Goal: Task Accomplishment & Management: Complete application form

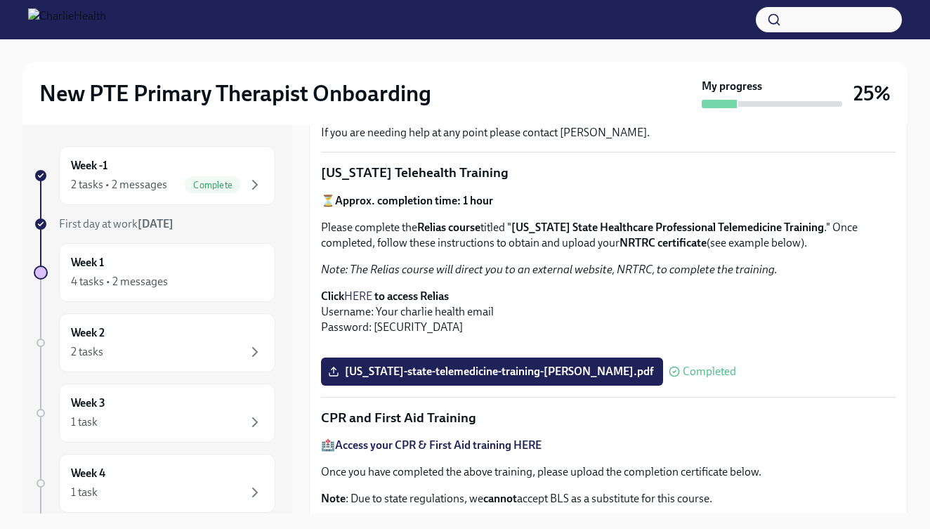
scroll to position [345, 0]
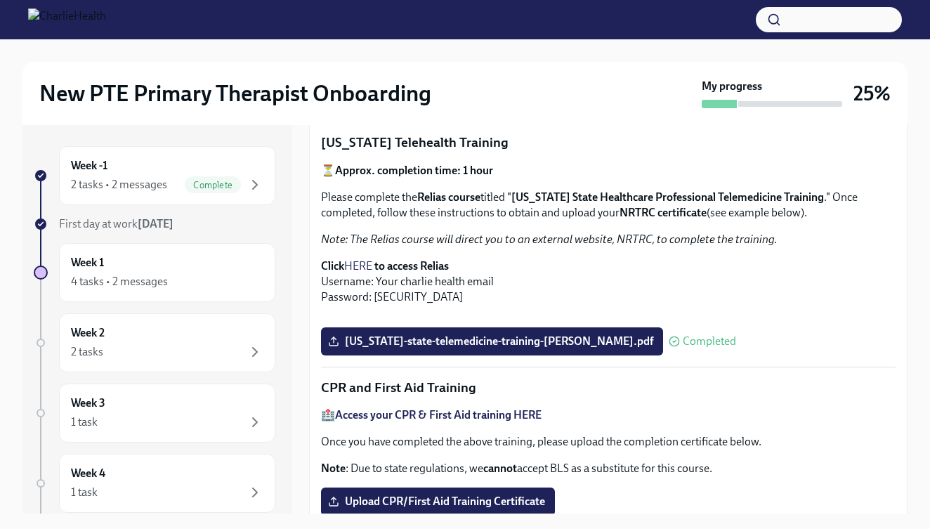
click at [348, 261] on link "HERE" at bounding box center [358, 265] width 28 height 13
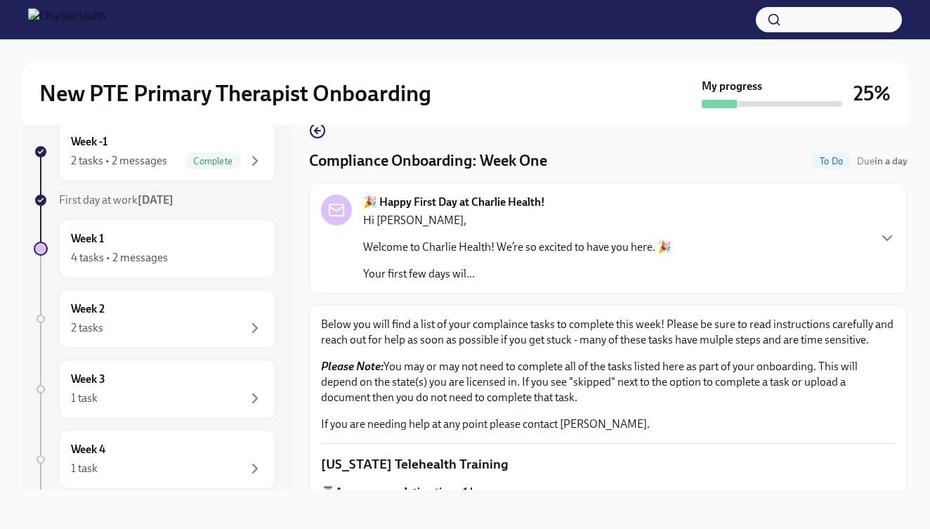
scroll to position [0, 0]
click at [315, 131] on icon "button" at bounding box center [316, 131] width 3 height 6
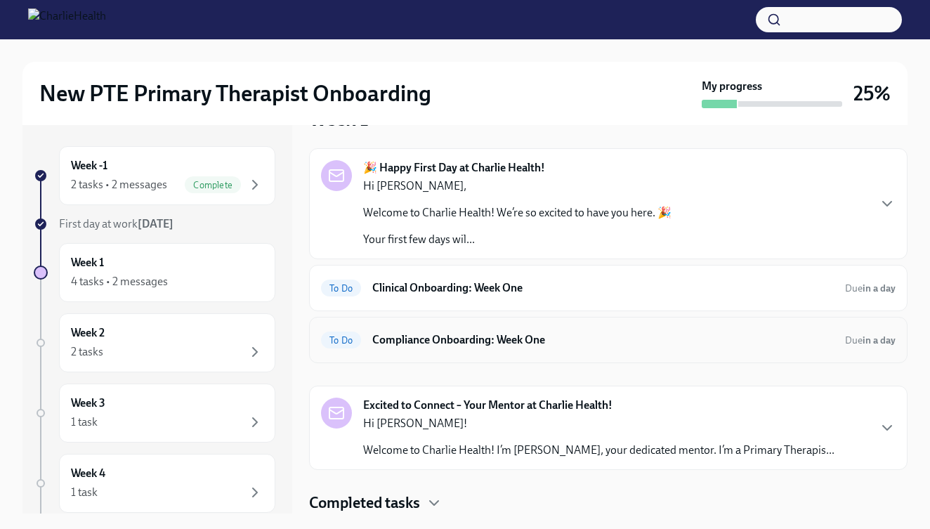
scroll to position [40, 0]
click at [439, 350] on div "To Do Compliance Onboarding: Week One Due in a day" at bounding box center [608, 340] width 574 height 22
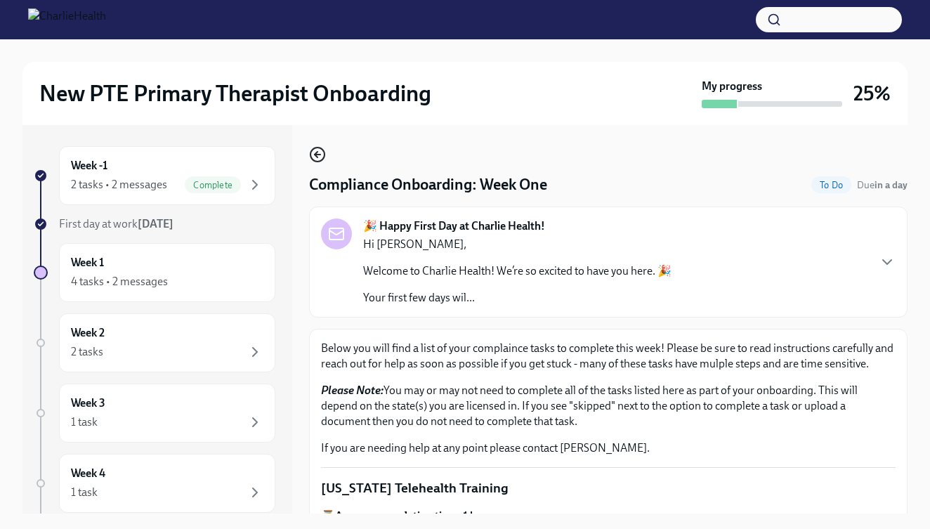
click at [317, 154] on icon "button" at bounding box center [318, 154] width 6 height 0
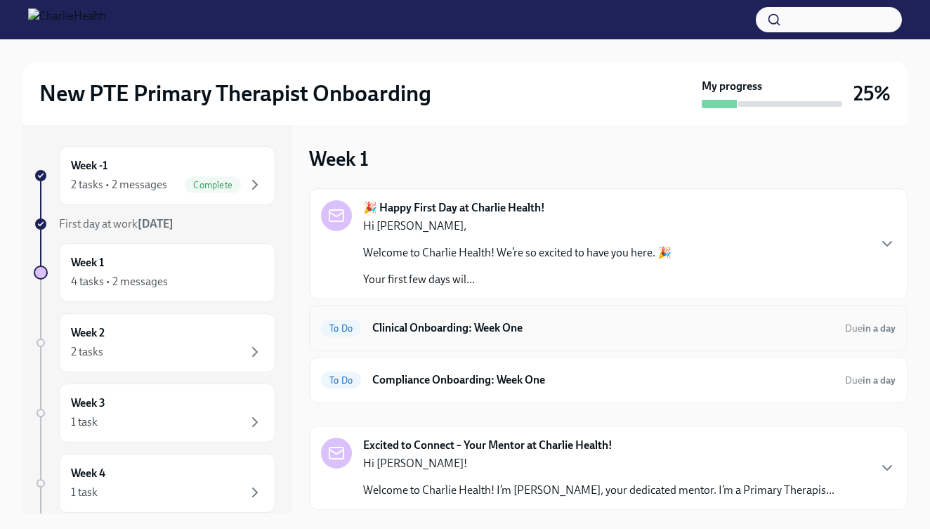
click at [399, 333] on h6 "Clinical Onboarding: Week One" at bounding box center [602, 327] width 461 height 15
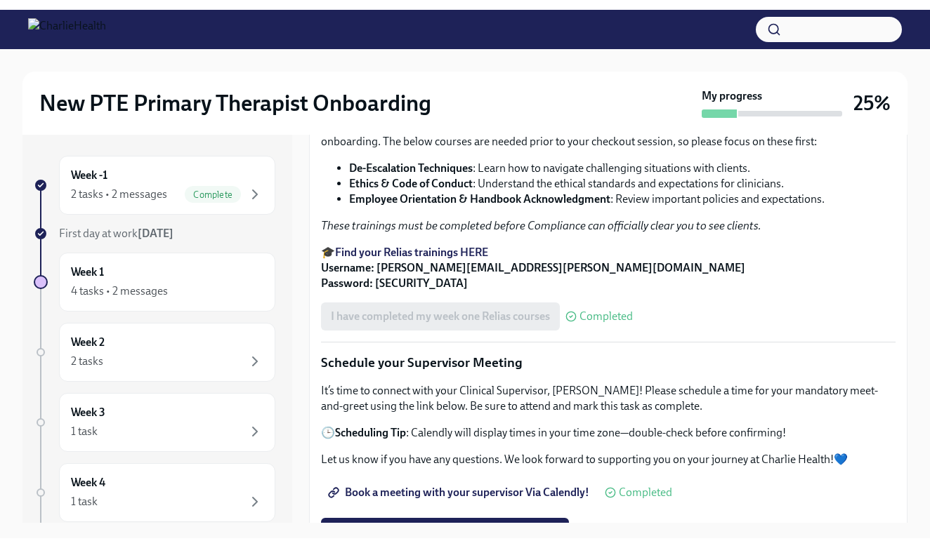
scroll to position [841, 0]
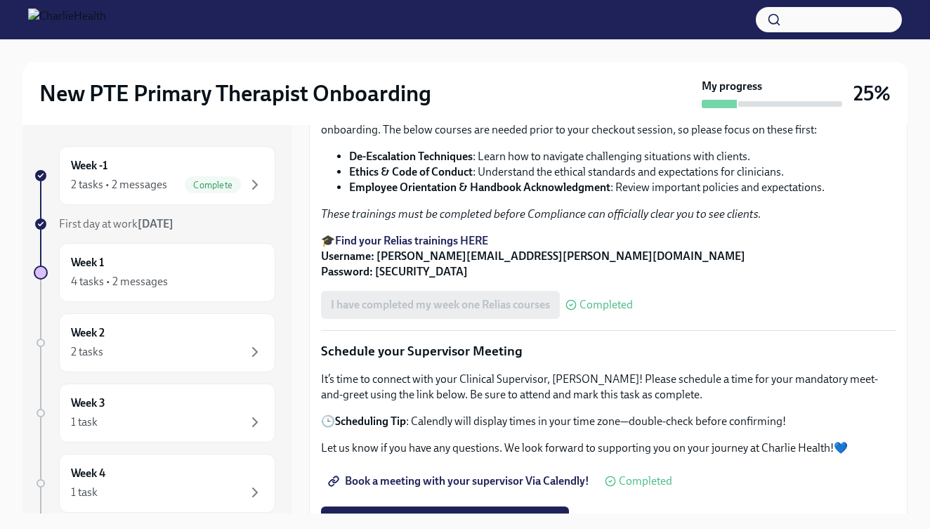
click at [474, 247] on strong "Find your Relias trainings HERE" at bounding box center [411, 240] width 153 height 13
click at [468, 247] on strong "Find your Relias trainings HERE" at bounding box center [411, 240] width 153 height 13
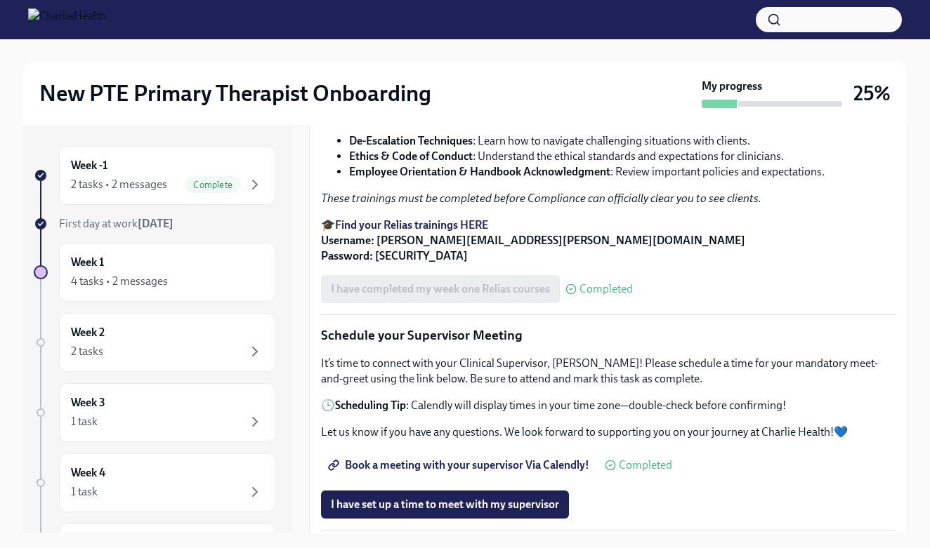
scroll to position [860, 0]
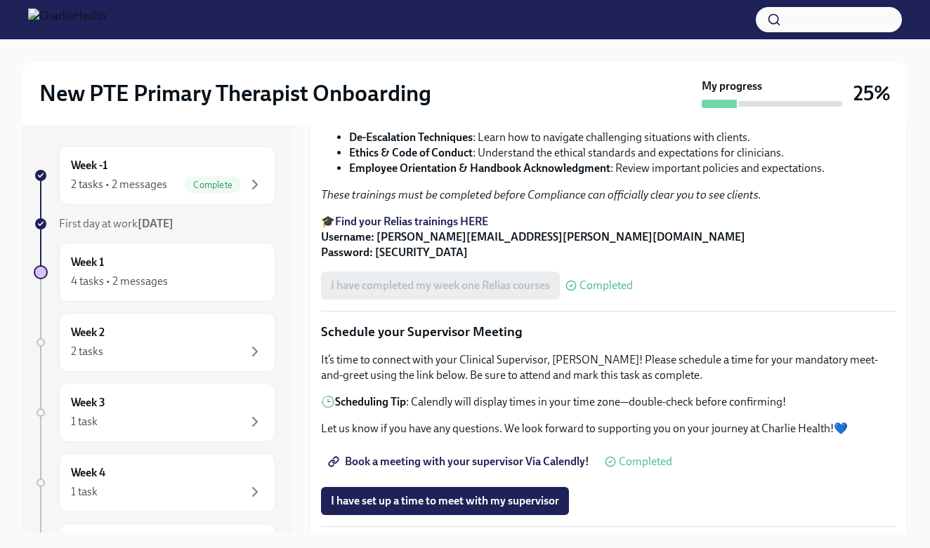
click at [484, 228] on strong "Find your Relias trainings HERE" at bounding box center [411, 221] width 153 height 13
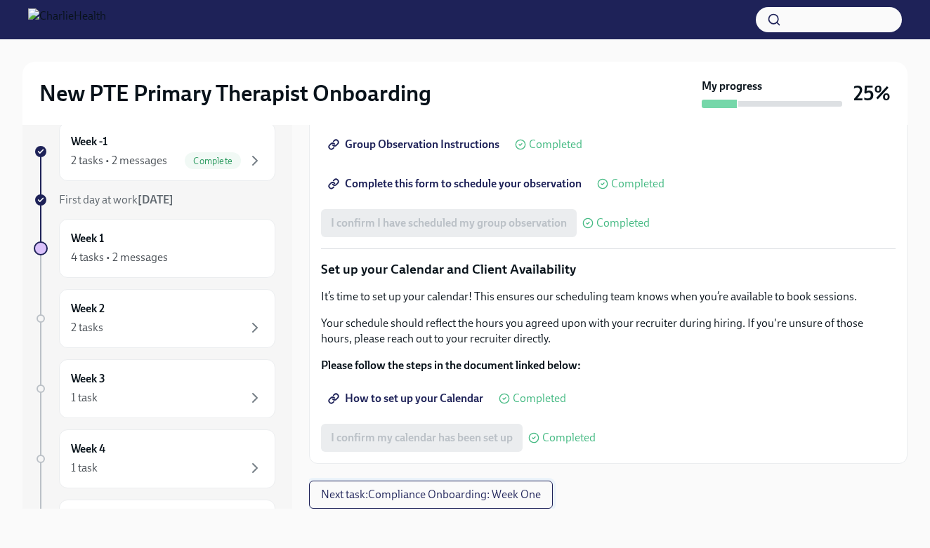
scroll to position [25, 0]
click at [401, 494] on span "Next task : Compliance Onboarding: Week One" at bounding box center [431, 495] width 220 height 14
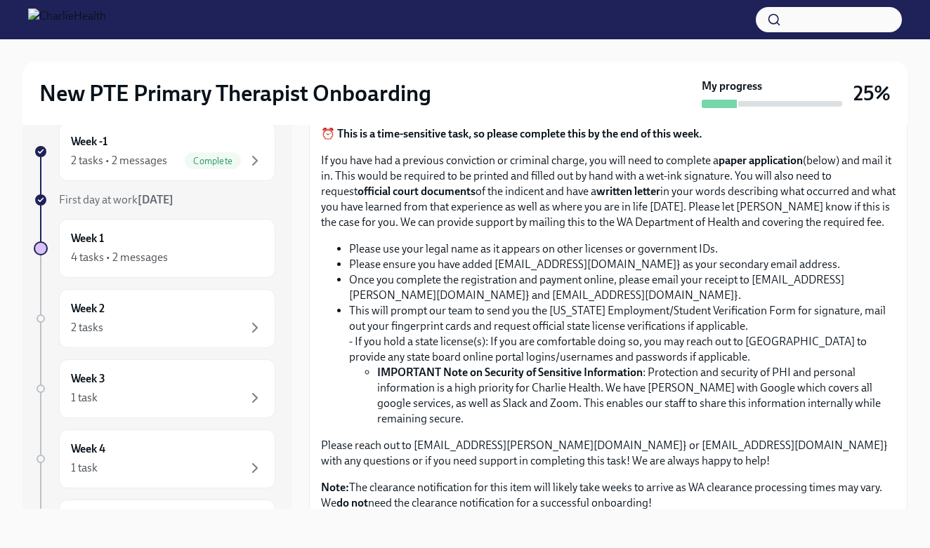
scroll to position [841, 0]
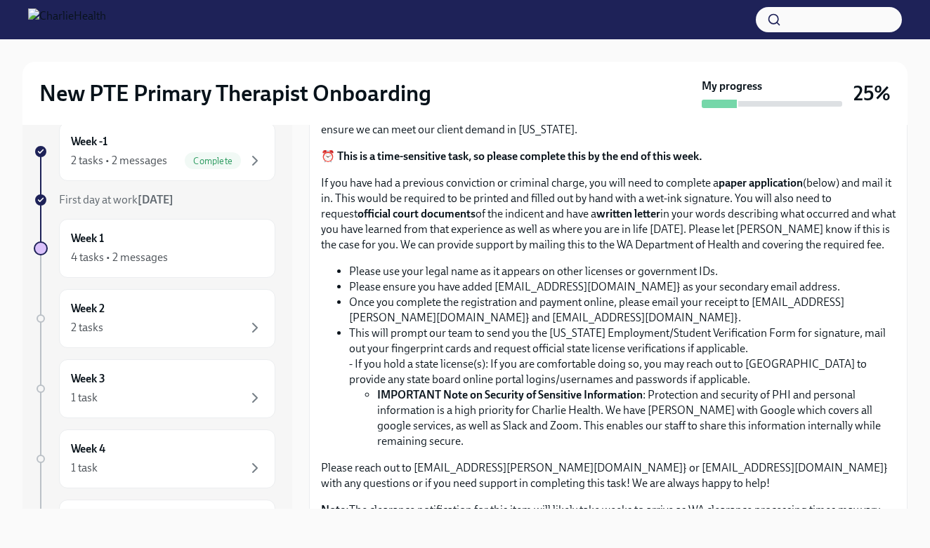
click at [0, 0] on input "Upload CPR/First Aid Training Certificate" at bounding box center [0, 0] width 0 height 0
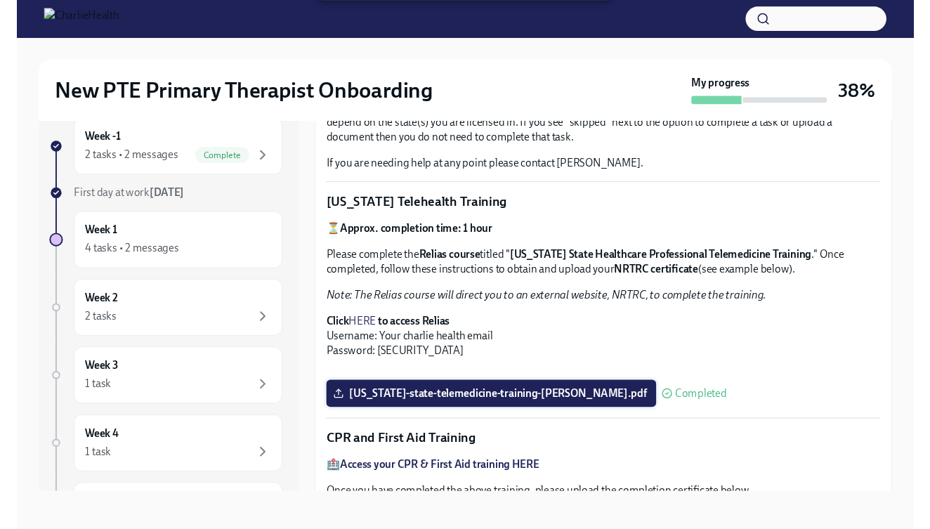
scroll to position [235, 0]
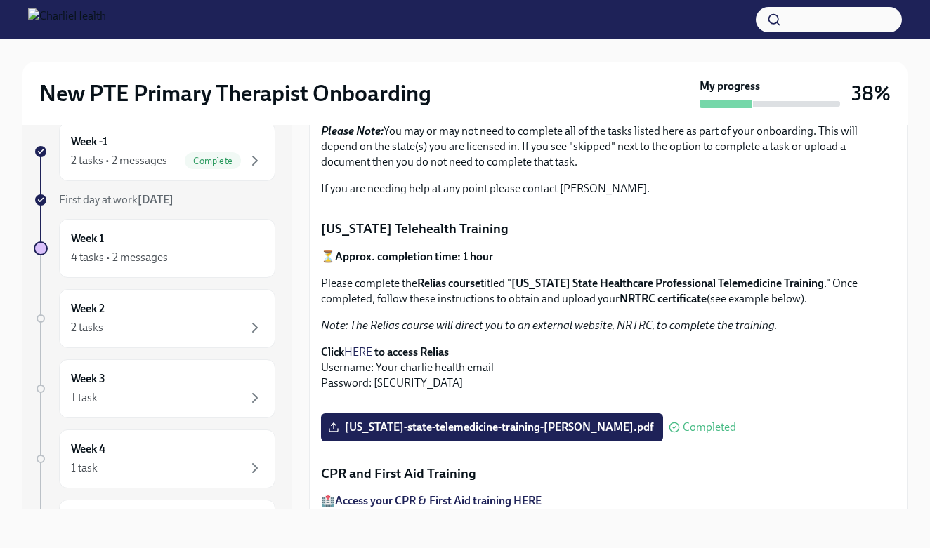
click at [358, 352] on link "HERE" at bounding box center [358, 351] width 28 height 13
